Goal: Task Accomplishment & Management: Use online tool/utility

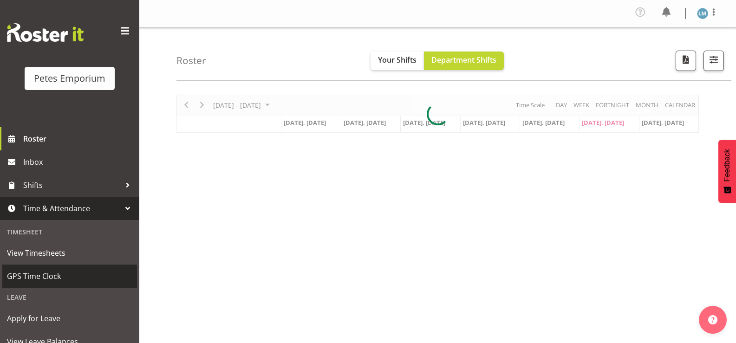
click at [74, 276] on span "GPS Time Clock" at bounding box center [69, 276] width 125 height 14
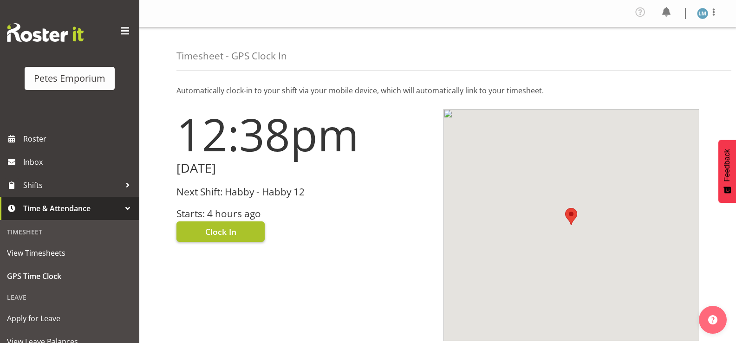
click at [241, 234] on button "Clock In" at bounding box center [220, 231] width 88 height 20
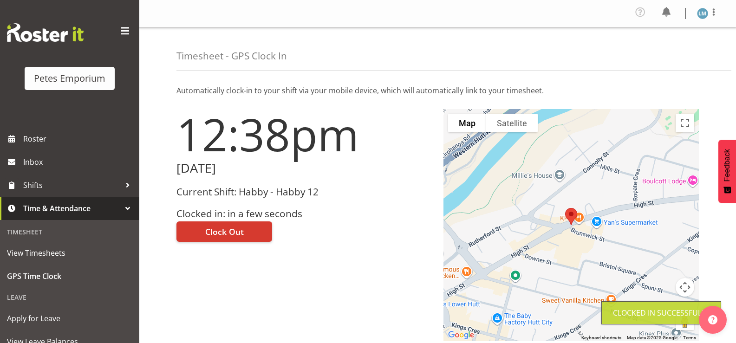
click at [703, 13] on img at bounding box center [702, 13] width 11 height 11
click at [669, 51] on link "Log Out" at bounding box center [674, 51] width 89 height 17
